Goal: Find specific page/section: Find specific page/section

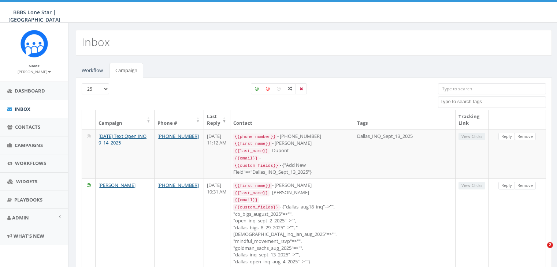
select select
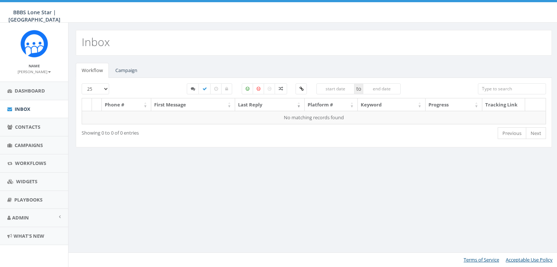
select select
click at [129, 67] on link "Campaign" at bounding box center [126, 70] width 34 height 15
